Goal: Communication & Community: Ask a question

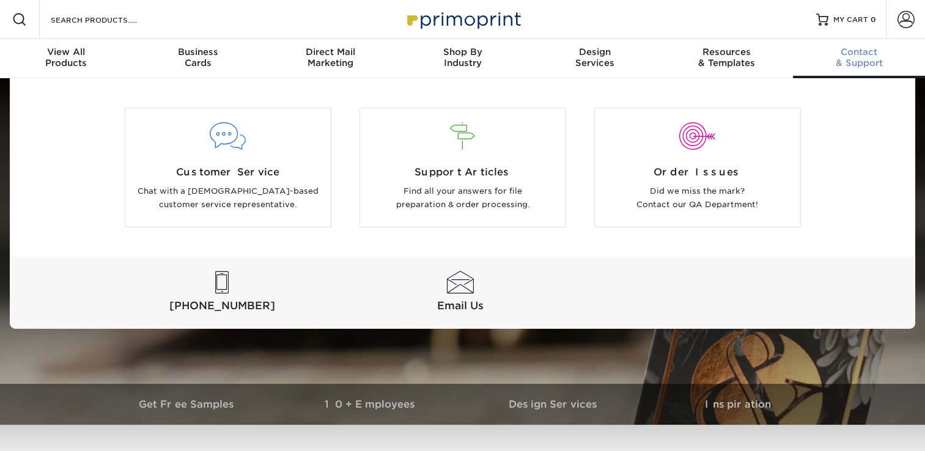
click at [863, 59] on div "Contact & Support" at bounding box center [859, 57] width 132 height 22
click at [240, 191] on p "Chat with a [DEMOGRAPHIC_DATA]-based customer service representative." at bounding box center [228, 199] width 187 height 28
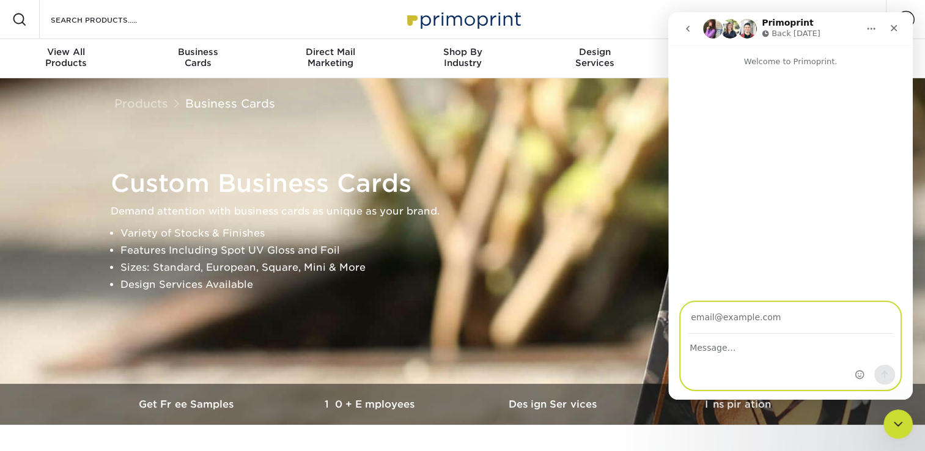
click at [720, 353] on textarea "Message…" at bounding box center [790, 344] width 219 height 21
type textarea "Good evening"
click at [711, 322] on input "Your email" at bounding box center [790, 318] width 204 height 31
type input "[EMAIL_ADDRESS][DOMAIN_NAME]"
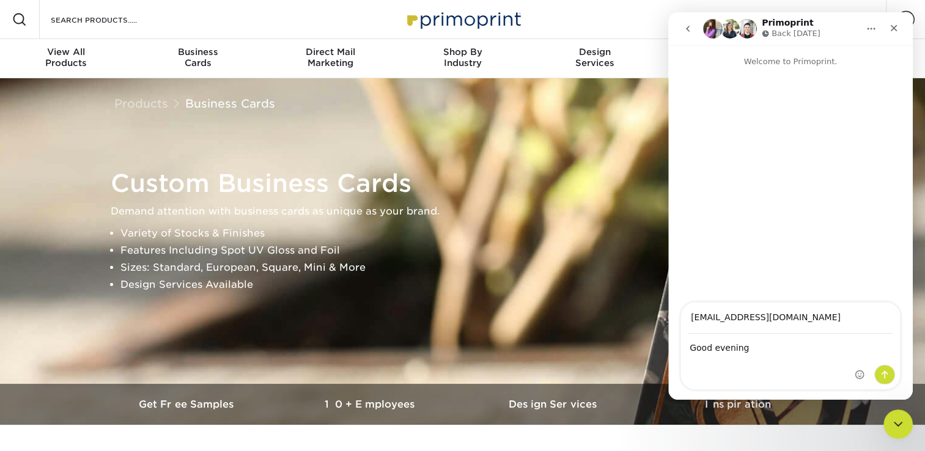
click at [753, 358] on div "Good evening Good evening" at bounding box center [790, 361] width 219 height 55
click at [751, 352] on textarea "Good evening" at bounding box center [790, 344] width 219 height 21
paste textarea "Good evening please can you help with a brochure or pitch deck file that show t…"
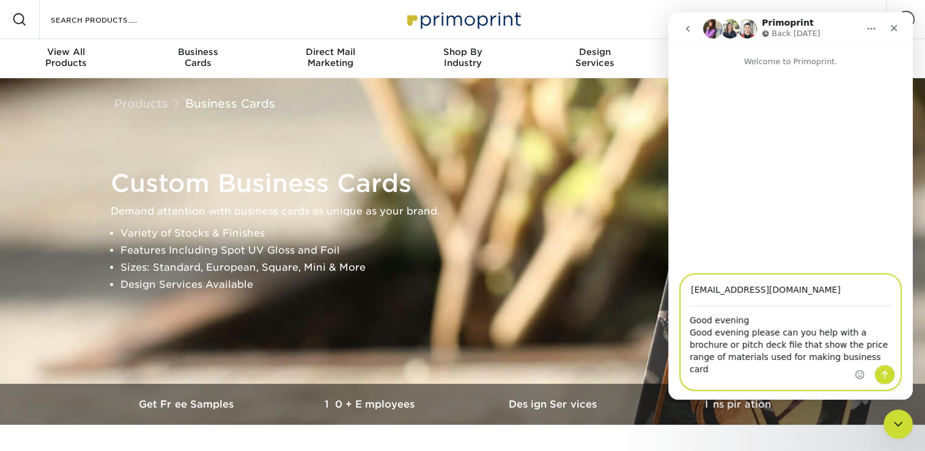
scroll to position [22, 0]
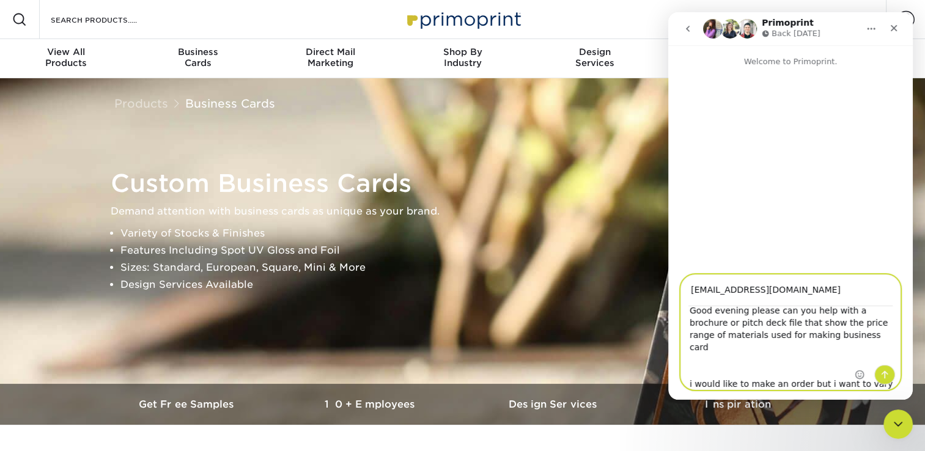
click at [743, 314] on textarea "Good evening Good evening please can you help with a brochure or pitch deck fil…" at bounding box center [790, 348] width 219 height 83
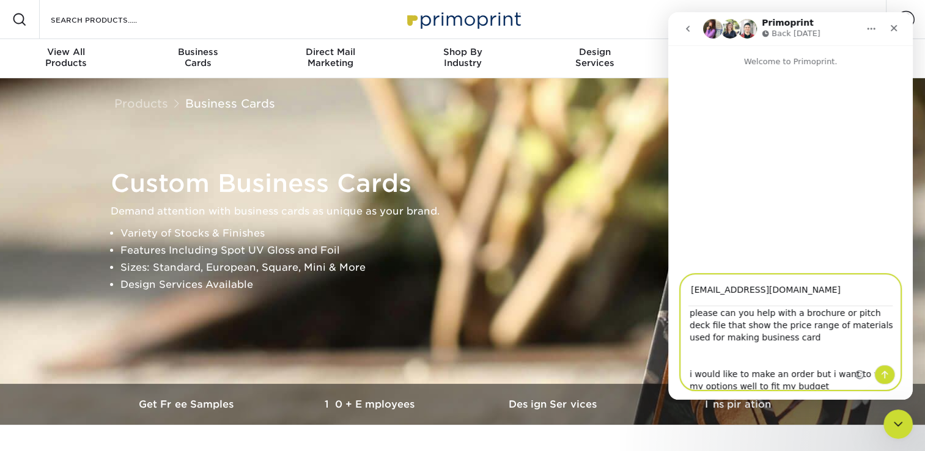
type textarea "Good evening please can you help with a brochure or pitch deck file that show t…"
click at [877, 376] on button "Send a message…" at bounding box center [884, 375] width 21 height 20
